Goal: Task Accomplishment & Management: Manage account settings

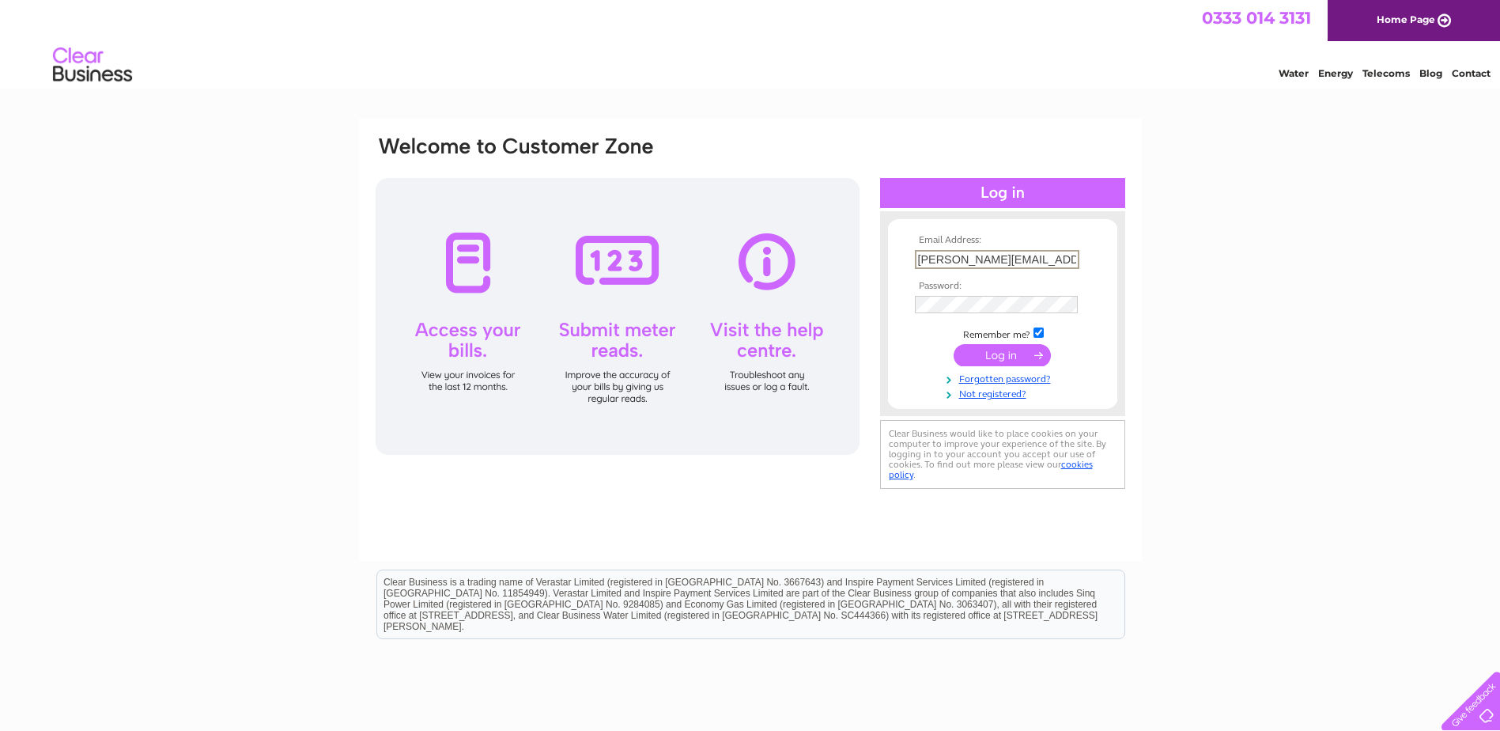
click at [987, 258] on input "joanne.carrick@ilikemysmile.co.uk" at bounding box center [997, 259] width 164 height 19
type input "teresa.bartlett@ilikemysmile.co.uk"
click at [953, 344] on input "submit" at bounding box center [1001, 355] width 97 height 22
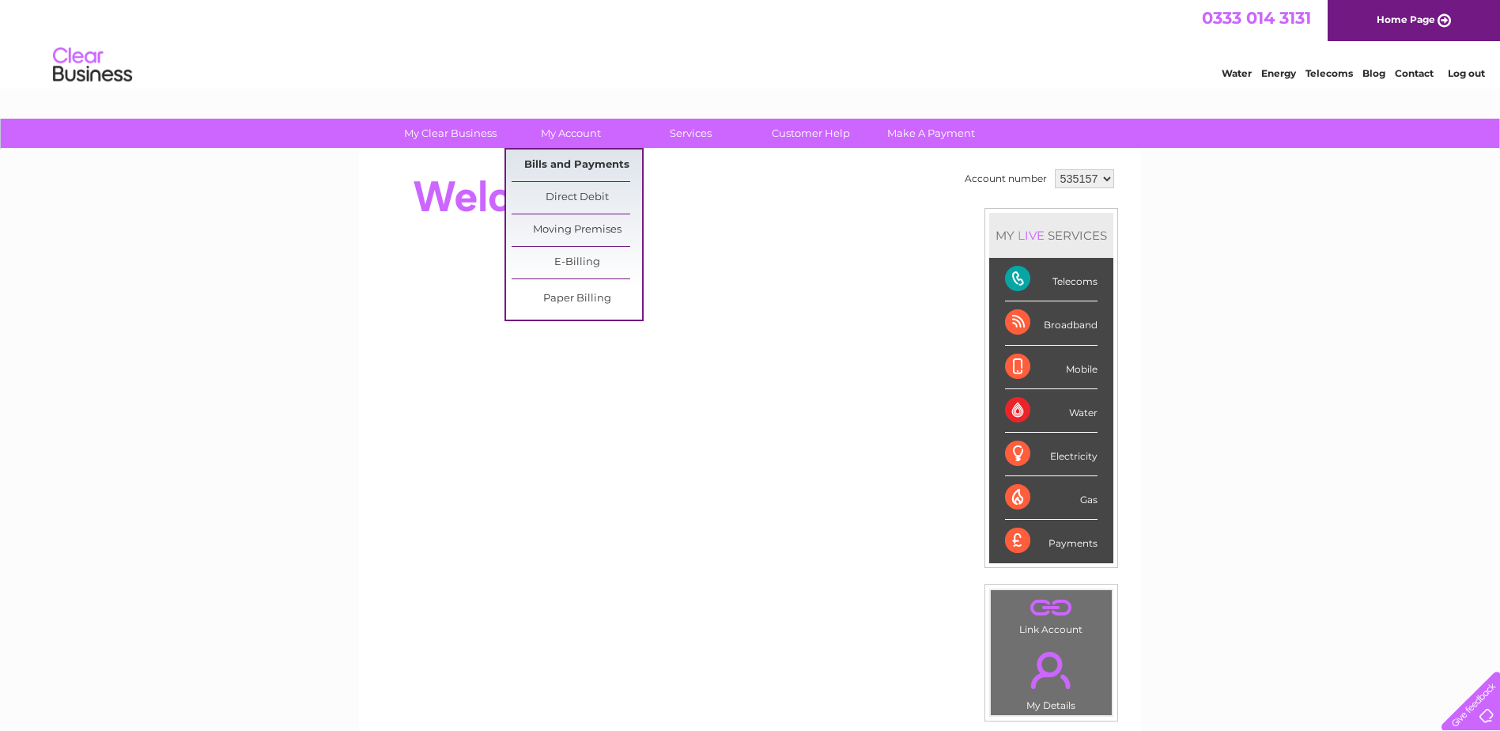
click at [575, 162] on link "Bills and Payments" at bounding box center [577, 165] width 130 height 32
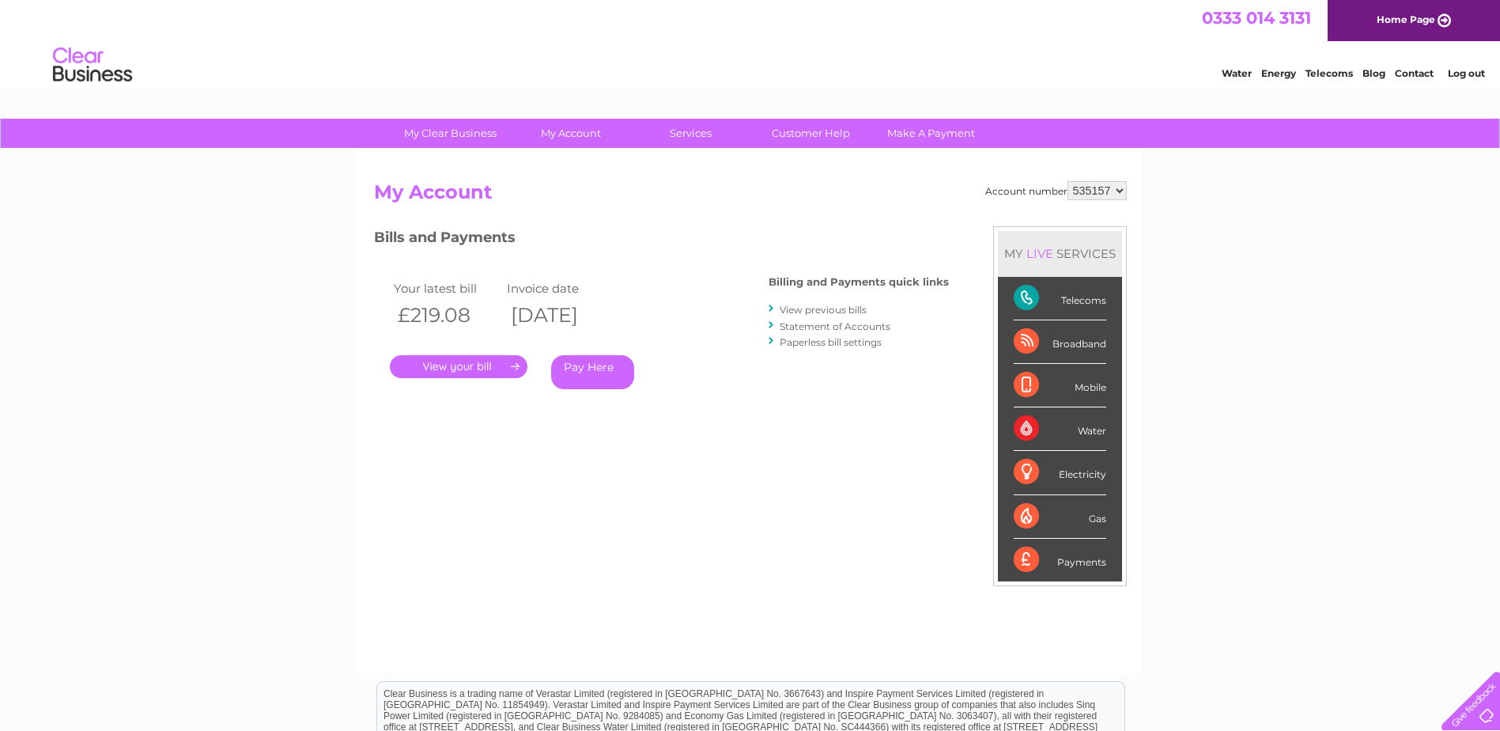
click at [473, 358] on link "." at bounding box center [459, 366] width 138 height 23
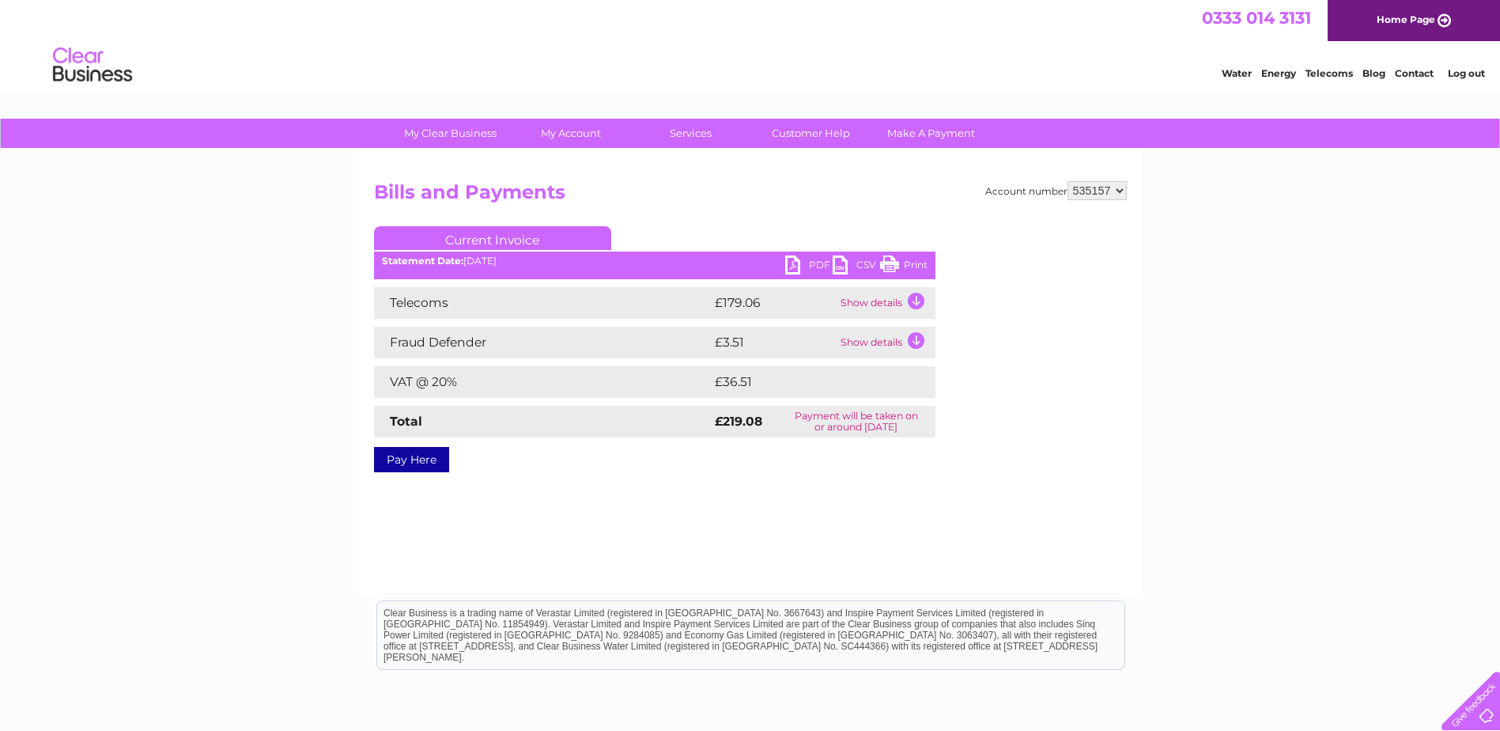
click at [801, 265] on link "PDF" at bounding box center [808, 266] width 47 height 23
click at [1465, 70] on link "Log out" at bounding box center [1466, 73] width 37 height 12
